Goal: Information Seeking & Learning: Check status

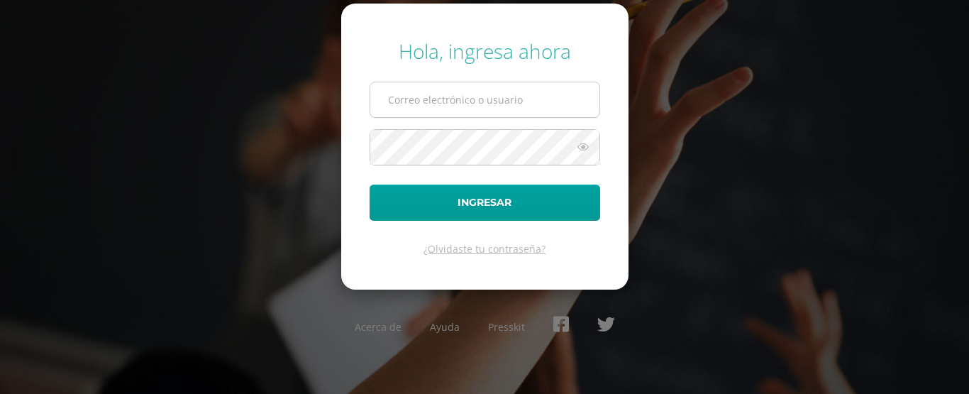
click at [440, 104] on input "text" at bounding box center [484, 99] width 229 height 35
type input "[EMAIL_ADDRESS][DOMAIN_NAME]"
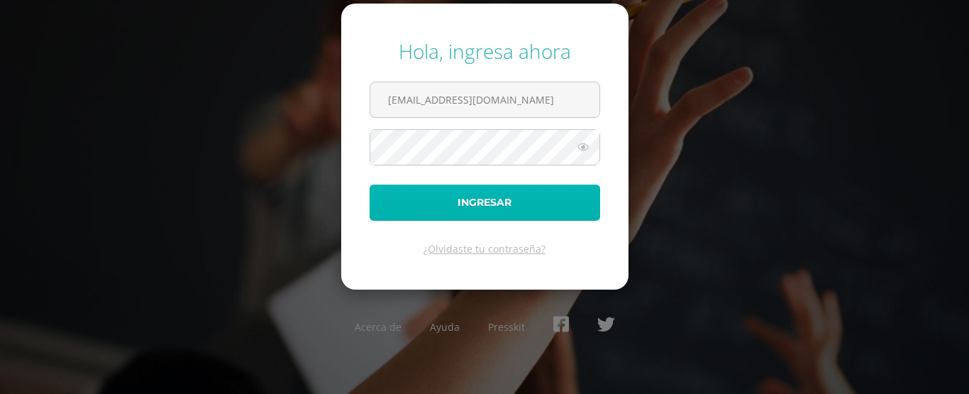
click at [436, 214] on button "Ingresar" at bounding box center [485, 202] width 231 height 36
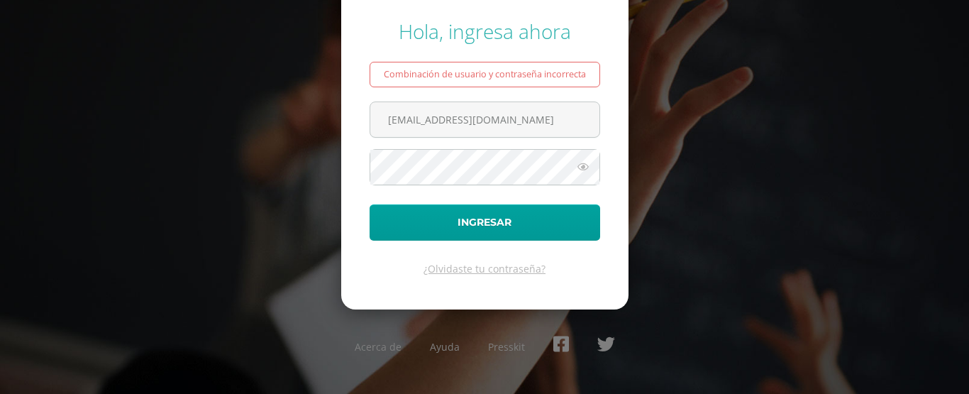
click at [581, 172] on icon at bounding box center [583, 166] width 18 height 17
click at [587, 166] on icon at bounding box center [582, 166] width 20 height 17
drag, startPoint x: 576, startPoint y: 165, endPoint x: 584, endPoint y: 165, distance: 7.8
click at [577, 165] on icon at bounding box center [583, 166] width 18 height 17
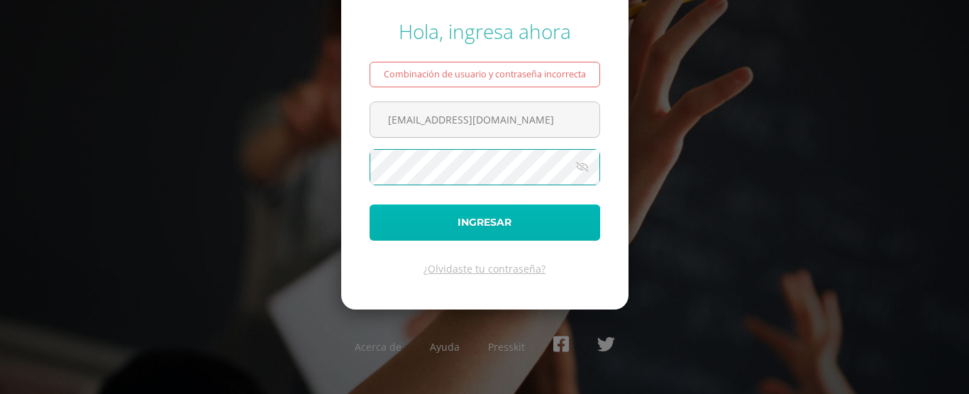
click at [387, 213] on button "Ingresar" at bounding box center [485, 222] width 231 height 36
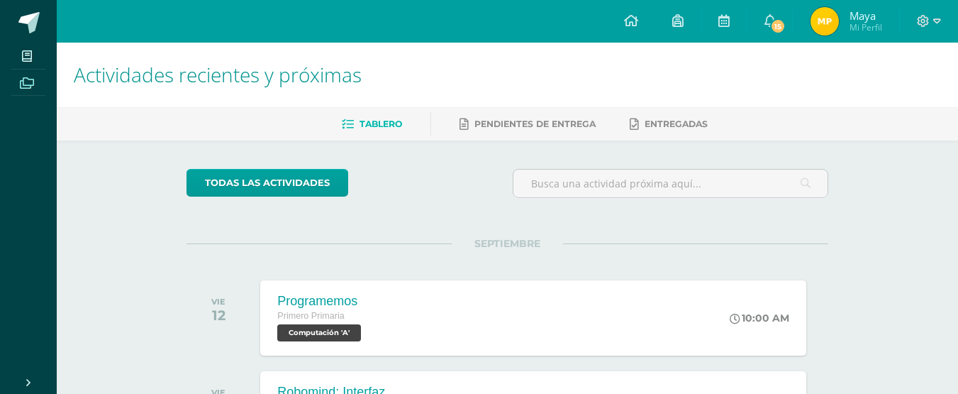
click at [33, 72] on link "Archivos" at bounding box center [28, 83] width 34 height 27
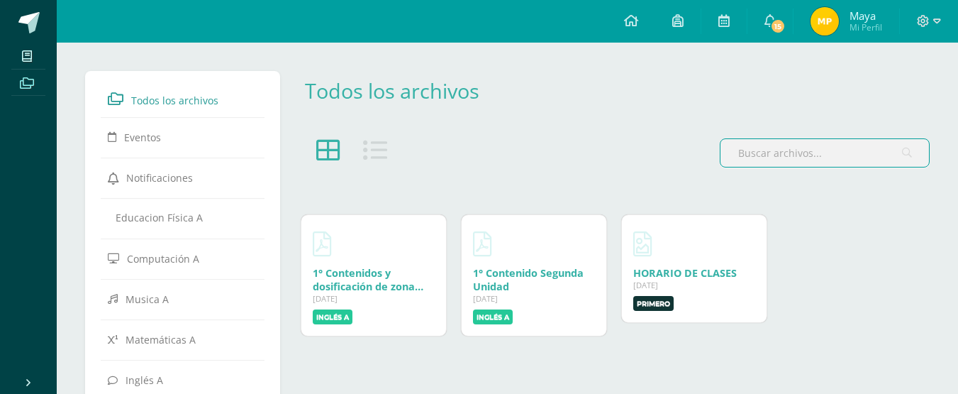
click at [856, 23] on span "Mi Perfil" at bounding box center [866, 27] width 33 height 12
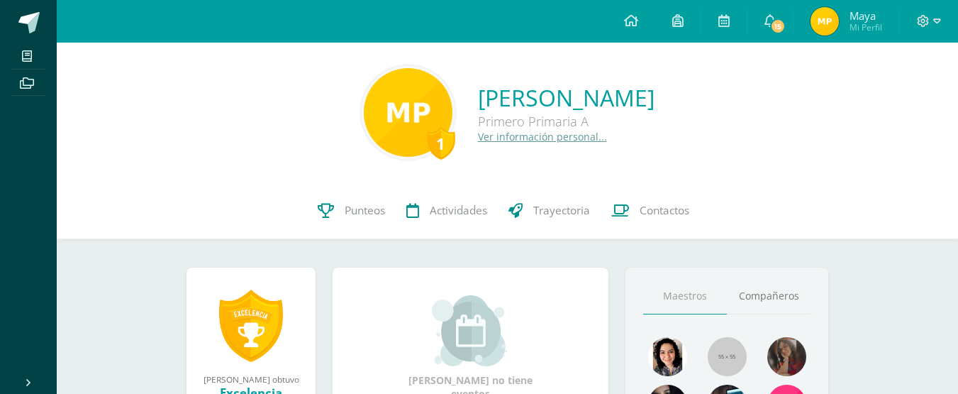
scroll to position [71, 0]
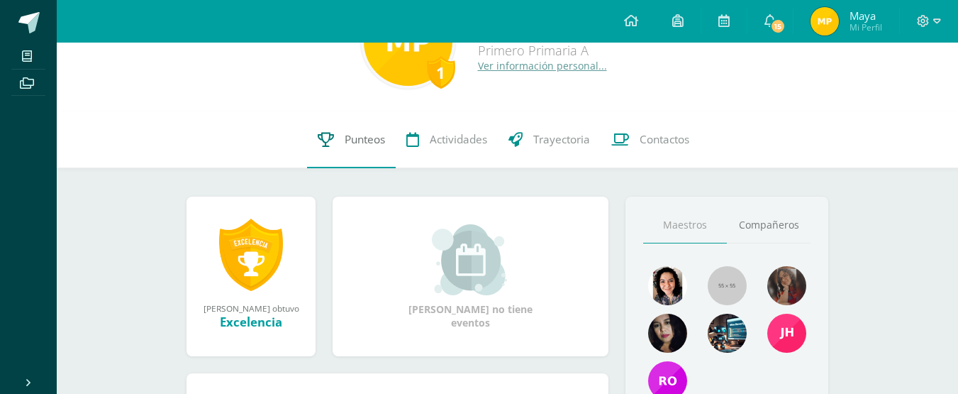
click at [362, 144] on span "Punteos" at bounding box center [365, 139] width 40 height 15
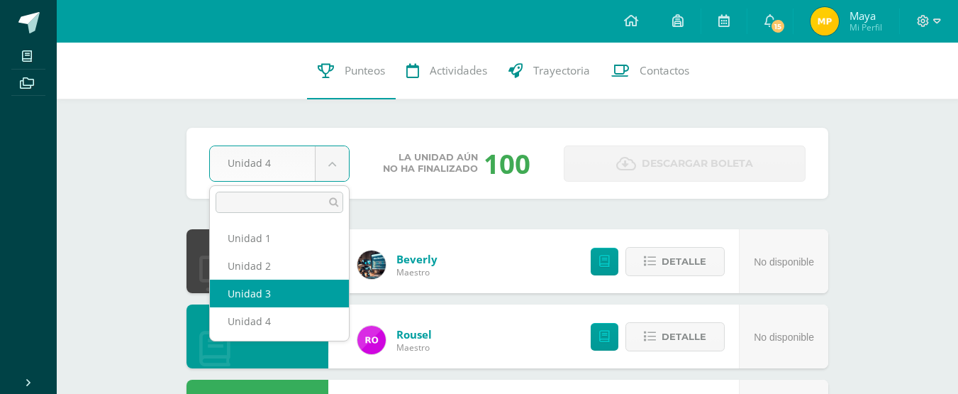
select select "Unidad 3"
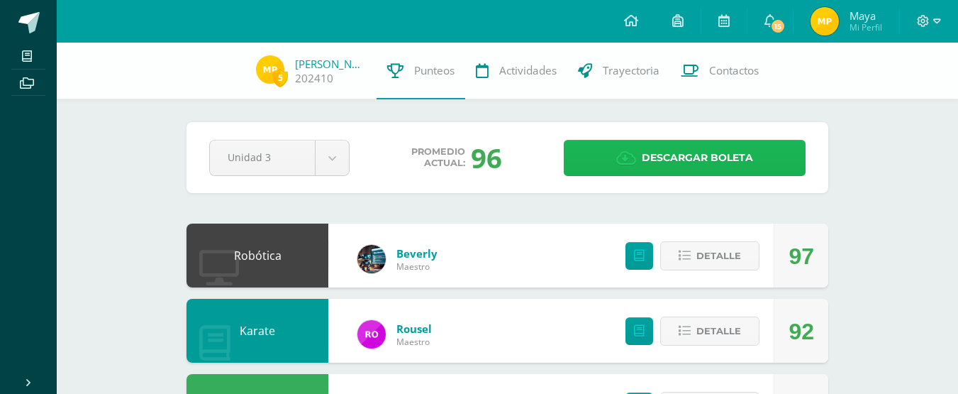
click at [718, 143] on span "Descargar boleta" at bounding box center [697, 157] width 111 height 35
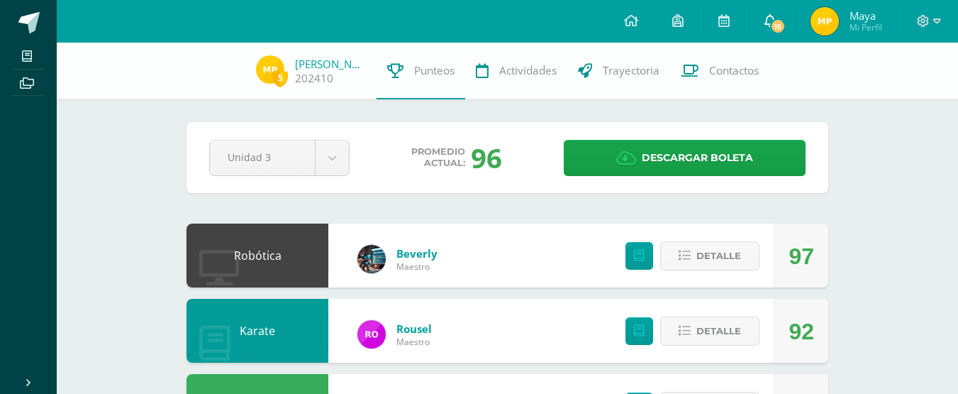
click at [773, 18] on icon at bounding box center [770, 20] width 11 height 13
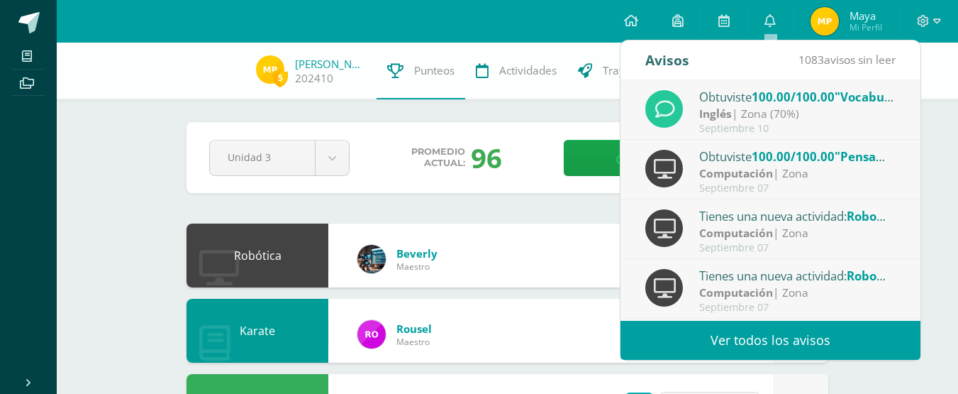
click at [810, 353] on link "Ver todos los avisos" at bounding box center [771, 340] width 300 height 39
click at [806, 343] on link "Ver todos los avisos" at bounding box center [771, 340] width 300 height 39
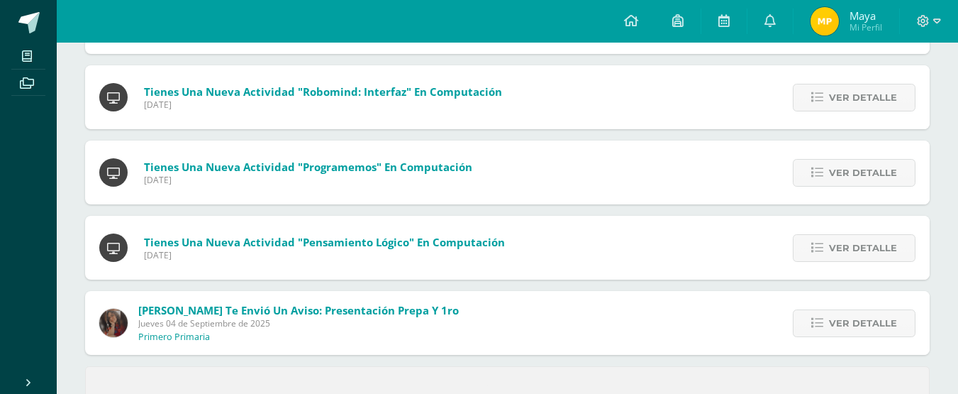
scroll to position [638, 0]
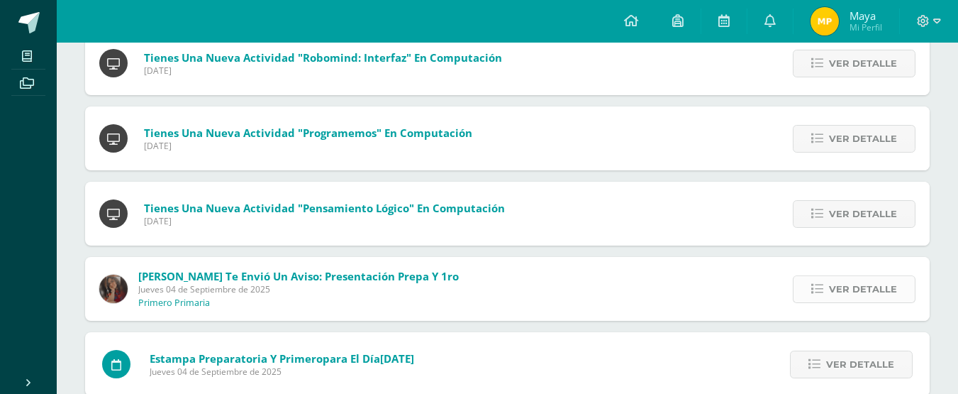
click at [906, 284] on link "Ver detalle" at bounding box center [854, 289] width 123 height 28
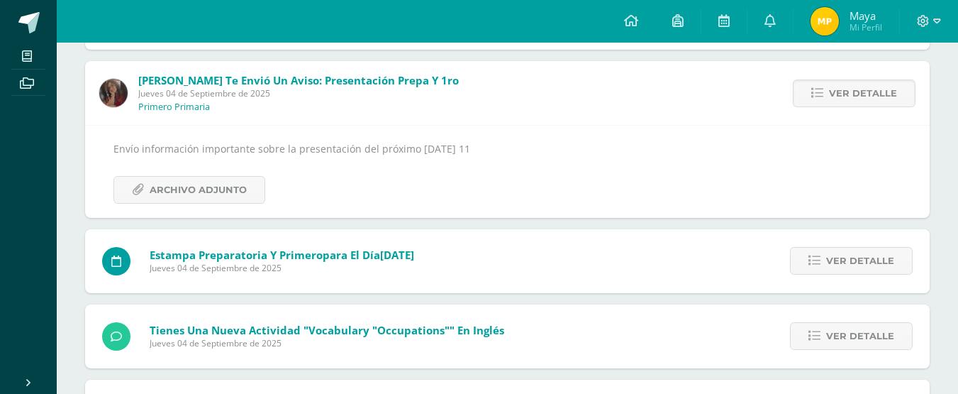
scroll to position [851, 0]
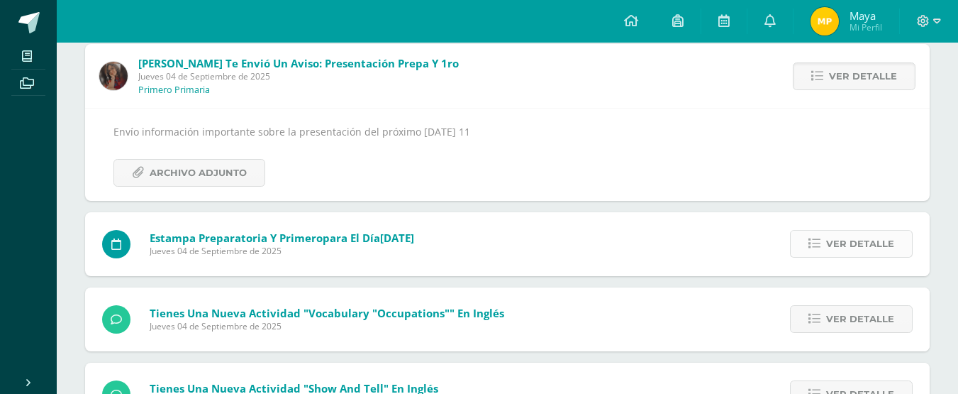
click at [874, 251] on span "Ver detalle" at bounding box center [860, 244] width 68 height 26
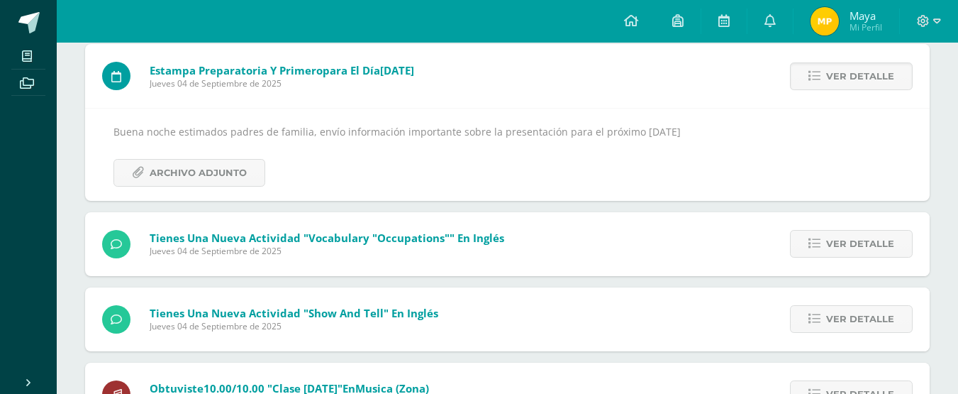
scroll to position [922, 0]
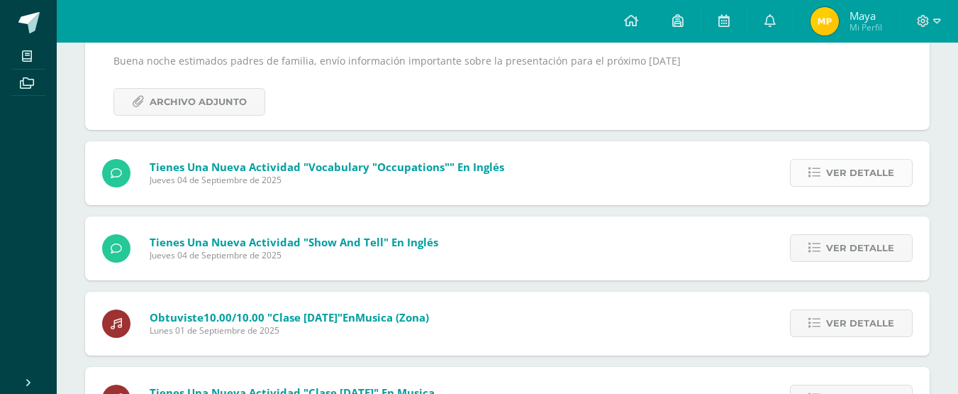
click at [864, 175] on span "Ver detalle" at bounding box center [860, 173] width 68 height 26
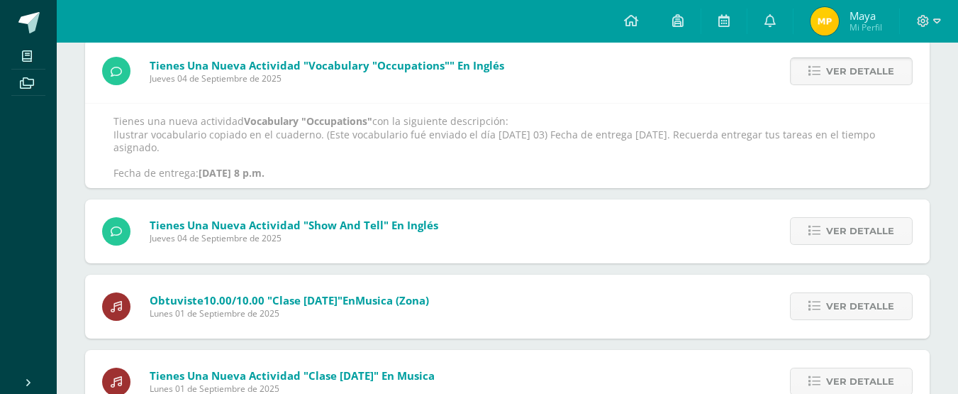
scroll to position [858, 0]
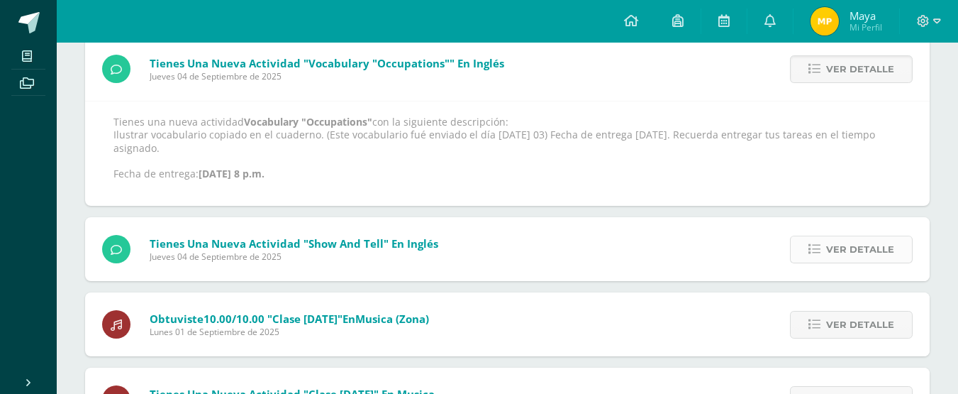
click at [843, 240] on span "Ver detalle" at bounding box center [860, 249] width 68 height 26
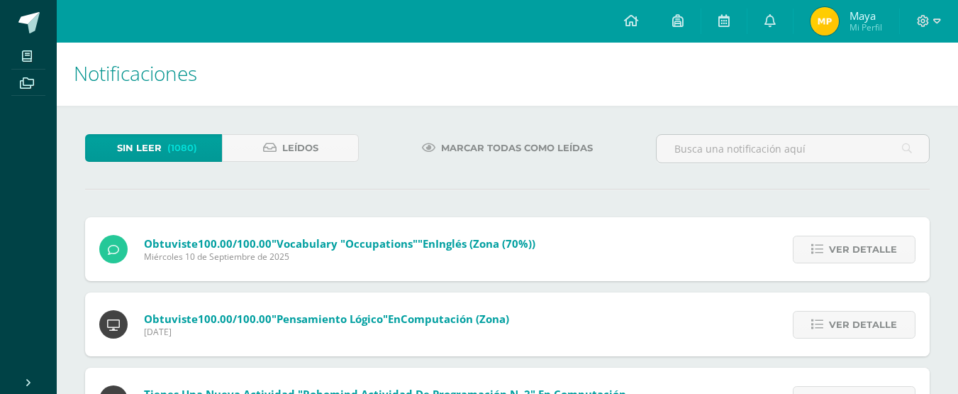
scroll to position [0, 0]
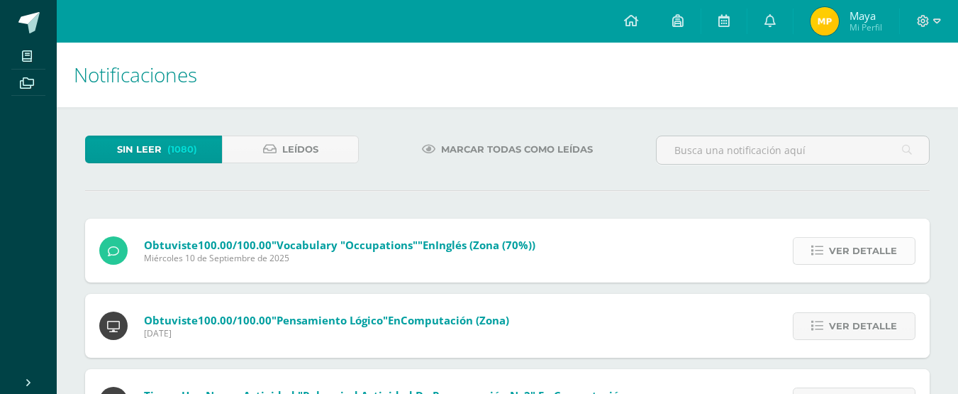
click at [895, 248] on span "Ver detalle" at bounding box center [863, 251] width 68 height 26
